Goal: Task Accomplishment & Management: Complete application form

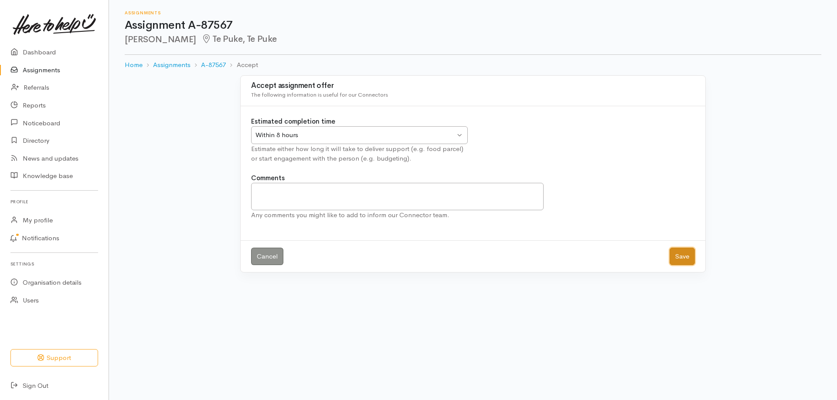
click at [678, 260] on button "Save" at bounding box center [681, 257] width 25 height 18
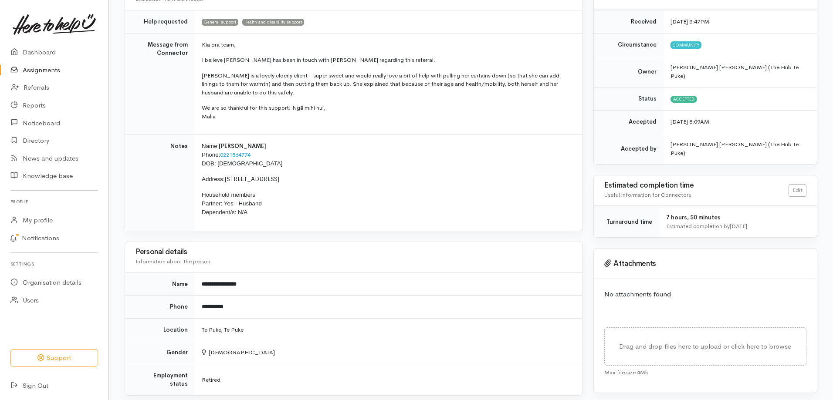
scroll to position [131, 0]
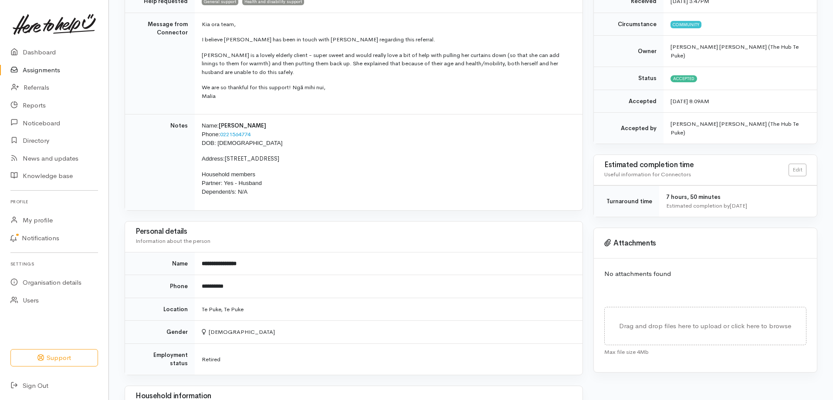
click at [121, 10] on div "Needs assessment Evaluation from Connector Help requested General support Healt…" at bounding box center [353, 318] width 469 height 718
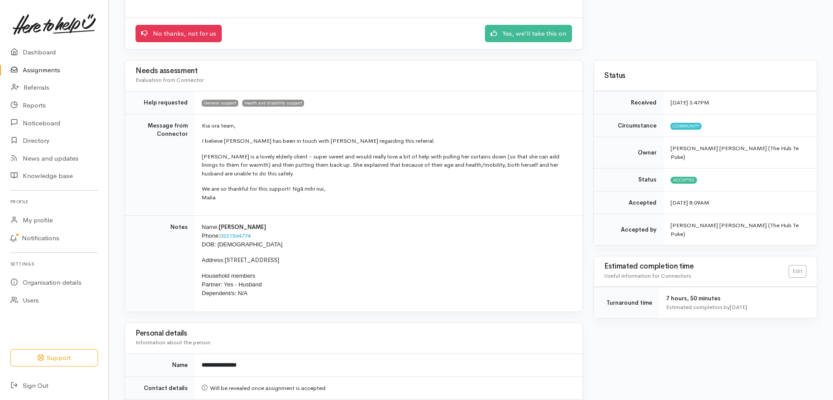
scroll to position [174, 0]
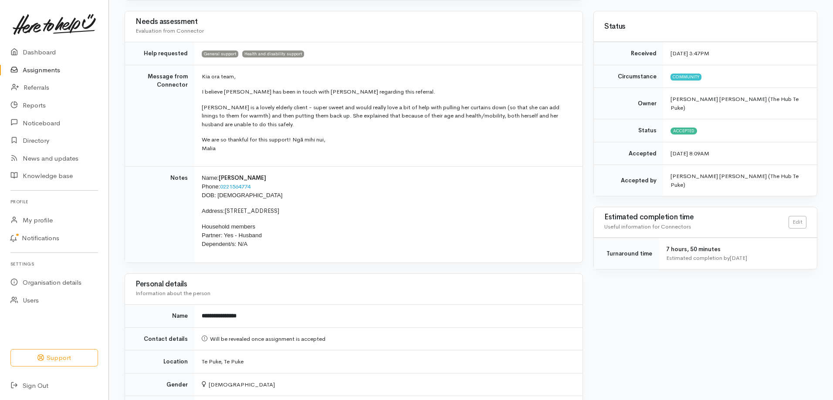
drag, startPoint x: 439, startPoint y: 210, endPoint x: 639, endPoint y: 296, distance: 217.5
click at [639, 296] on div "Status Received 12 Aug 2025 3:47PM Circumstance Community Owner Georgie Faye At…" at bounding box center [705, 356] width 234 height 690
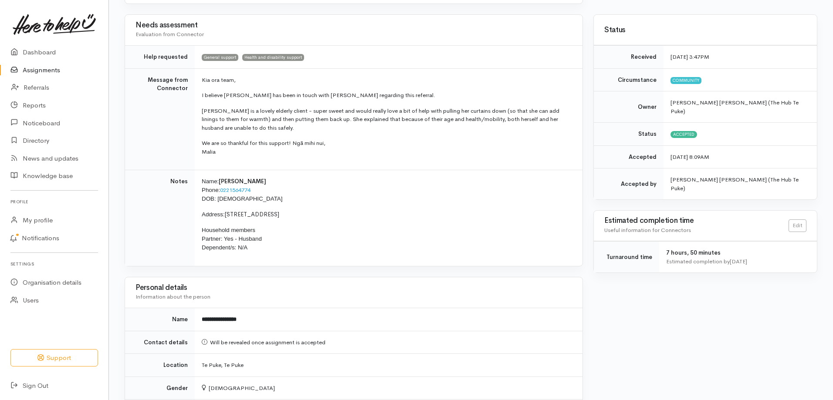
scroll to position [173, 0]
